Goal: Find contact information: Find contact information

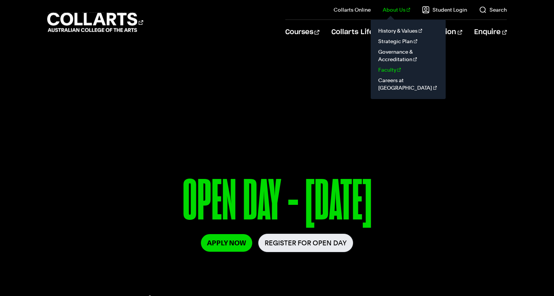
click at [393, 71] on link "Faculty" at bounding box center [408, 70] width 63 height 11
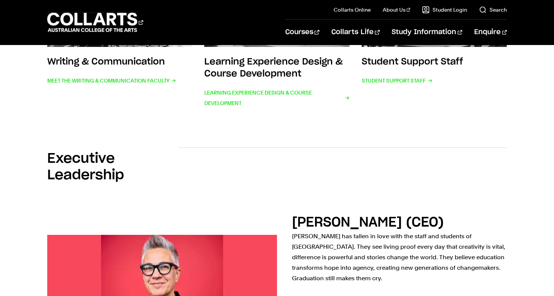
scroll to position [434, 0]
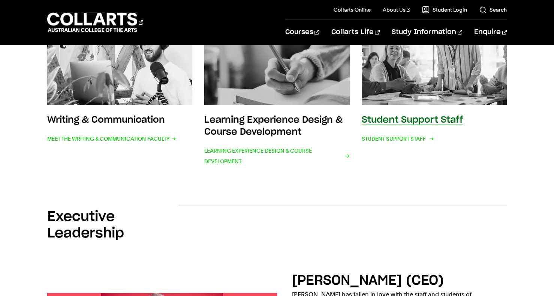
click at [430, 69] on img at bounding box center [434, 67] width 160 height 83
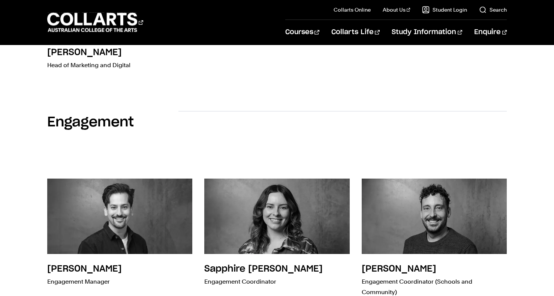
scroll to position [1694, 0]
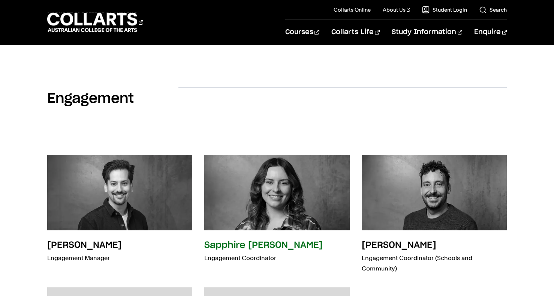
click at [303, 177] on img at bounding box center [277, 192] width 160 height 83
click at [252, 241] on h3 "Sapphire Stuart" at bounding box center [263, 245] width 119 height 9
click at [227, 239] on div "Sapphire Stuart Engagement Coordinator" at bounding box center [263, 257] width 119 height 36
click at [216, 241] on h3 "Sapphire Stuart" at bounding box center [263, 245] width 119 height 9
click at [235, 179] on img at bounding box center [277, 192] width 160 height 83
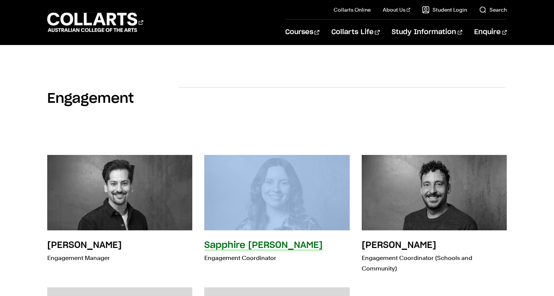
drag, startPoint x: 204, startPoint y: 138, endPoint x: 282, endPoint y: 180, distance: 88.8
click at [282, 180] on div "Daniel Fischer Engagement Manager Sapphire Stuart Engagement Coordinator Craig …" at bounding box center [277, 276] width 460 height 266
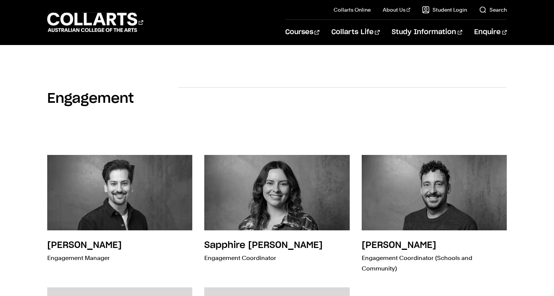
click at [200, 181] on div "Daniel Fischer Engagement Manager Sapphire Stuart Engagement Coordinator Craig …" at bounding box center [277, 276] width 460 height 266
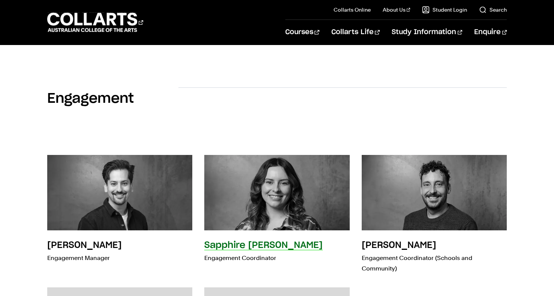
click at [245, 161] on img at bounding box center [277, 192] width 160 height 83
